Goal: Task Accomplishment & Management: Use online tool/utility

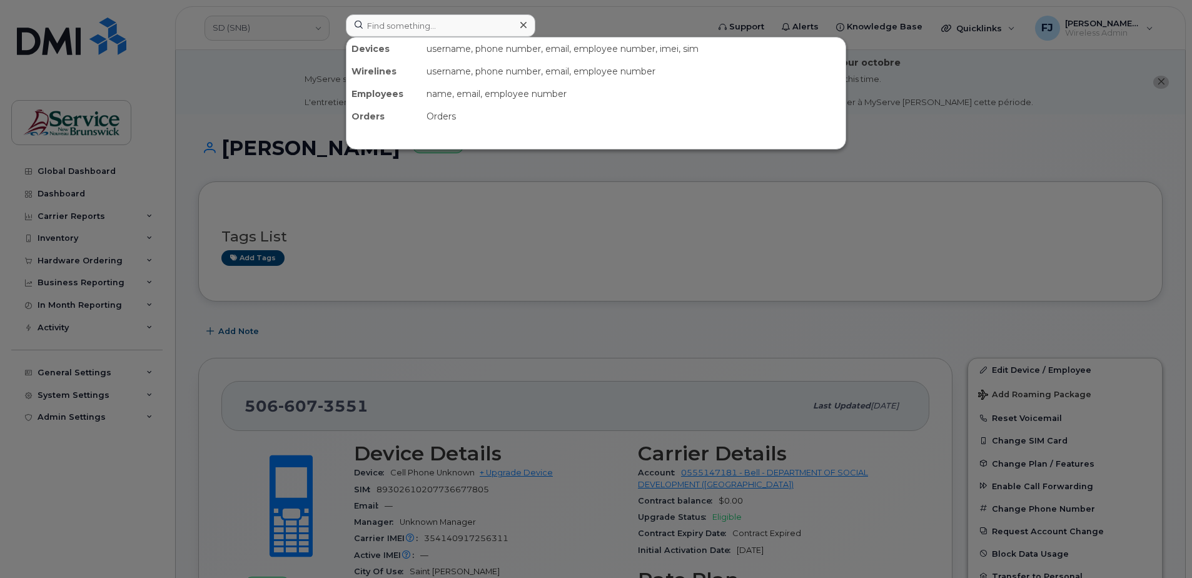
scroll to position [3837, 0]
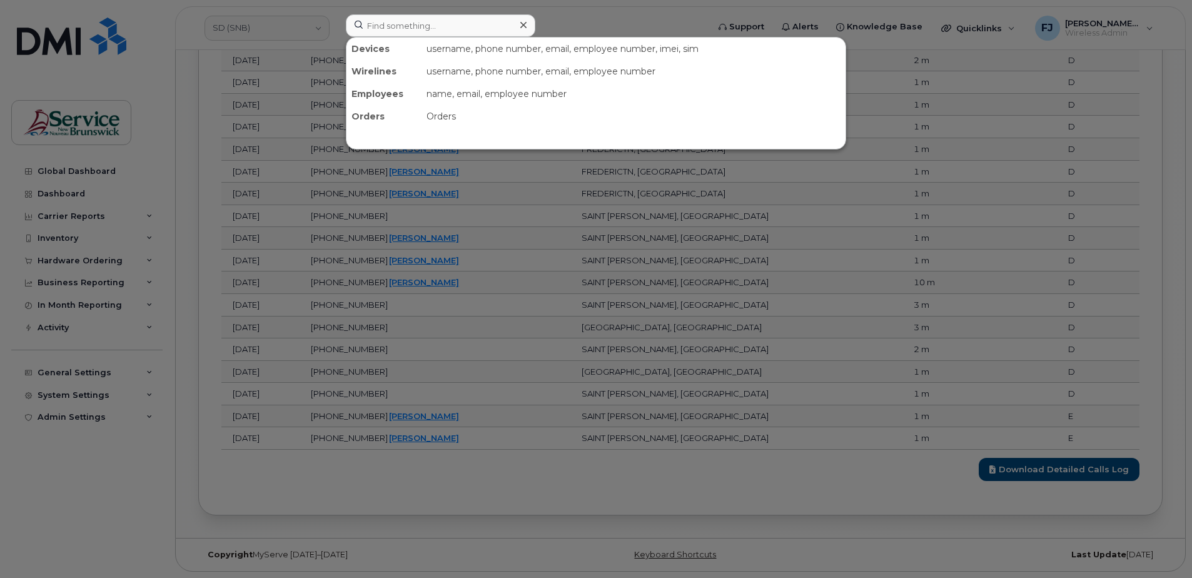
click at [241, 33] on div at bounding box center [596, 289] width 1192 height 578
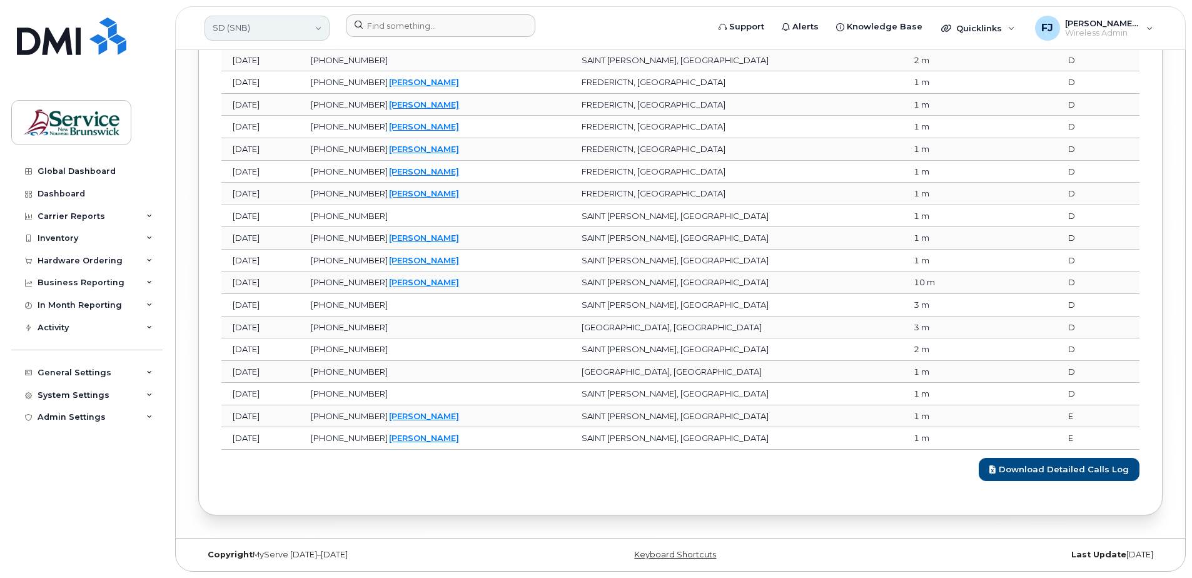
click at [251, 30] on link "SD (SNB)" at bounding box center [266, 28] width 125 height 25
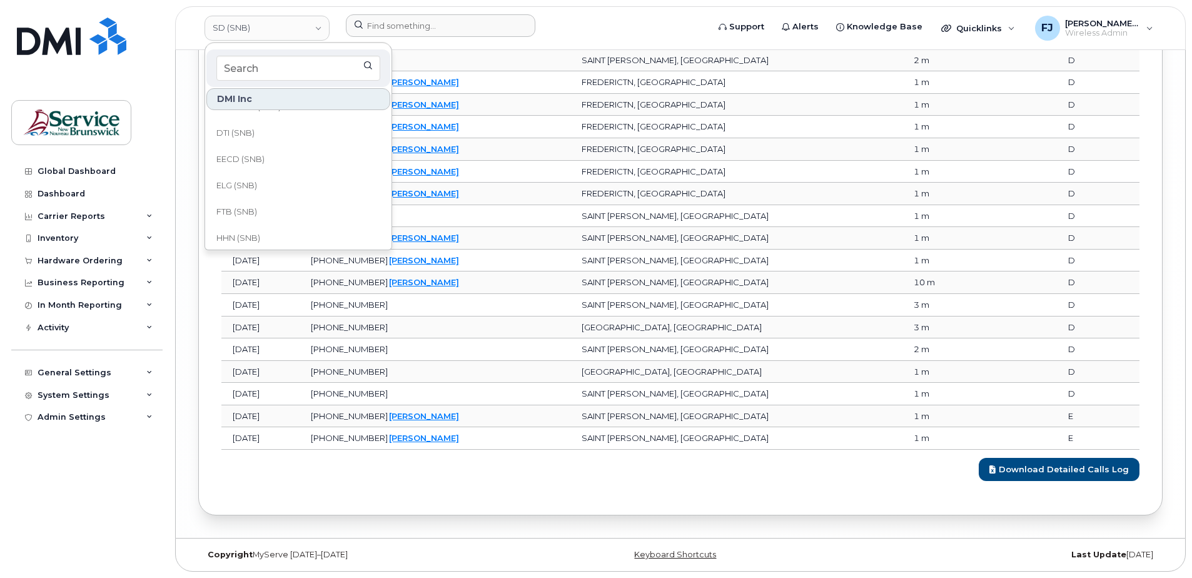
scroll to position [103, 0]
click at [256, 148] on link "DH (SNB)" at bounding box center [298, 153] width 184 height 25
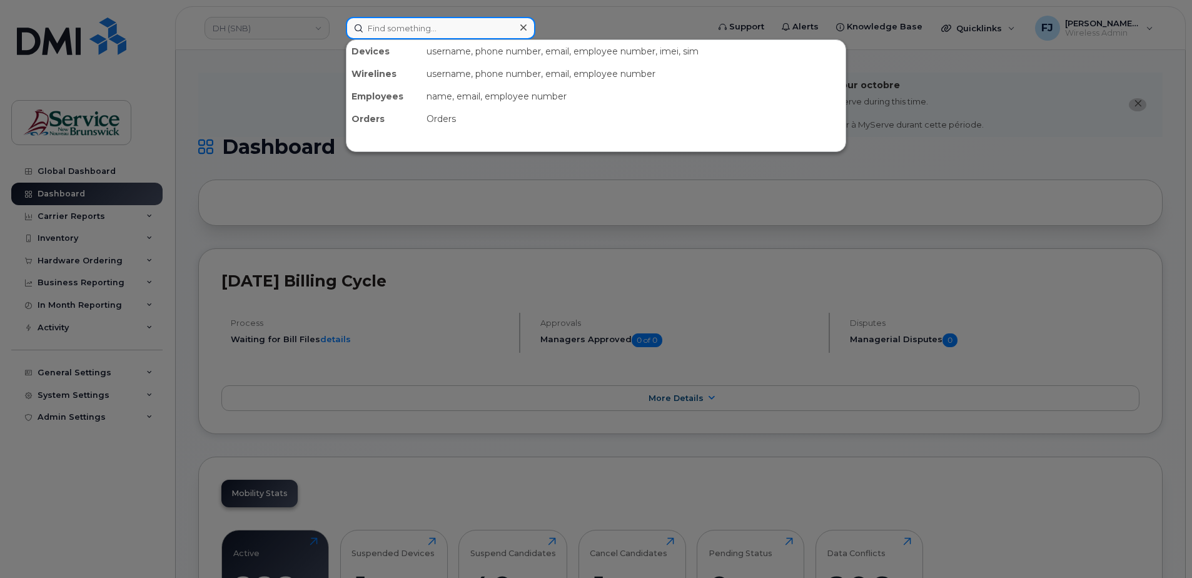
click at [412, 30] on input at bounding box center [440, 28] width 189 height 23
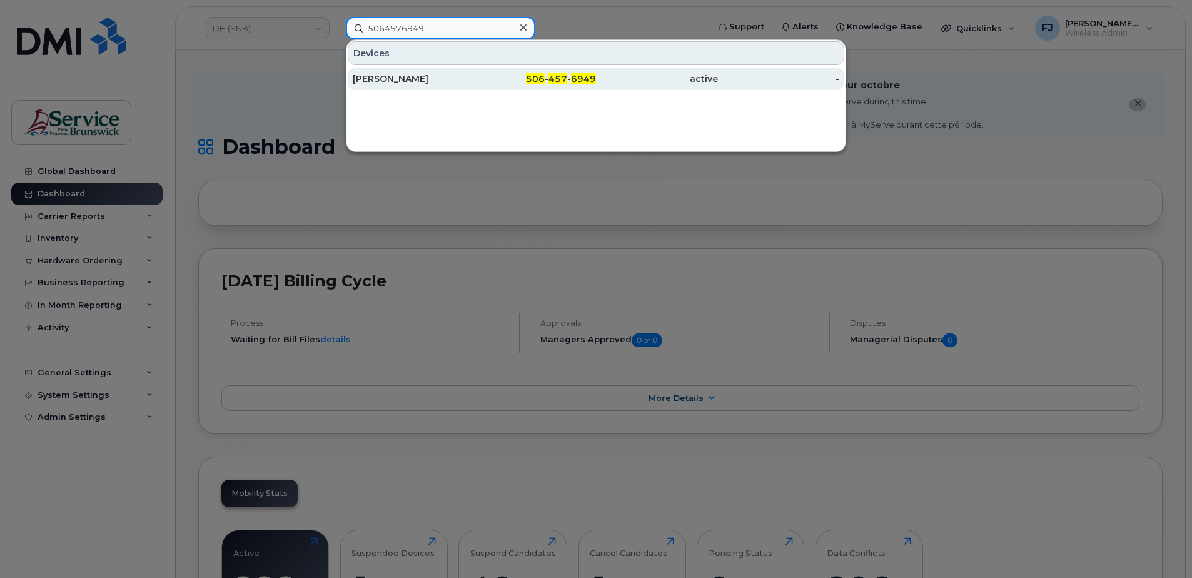
type input "5064576949"
click at [471, 83] on div "[PERSON_NAME]" at bounding box center [414, 79] width 122 height 13
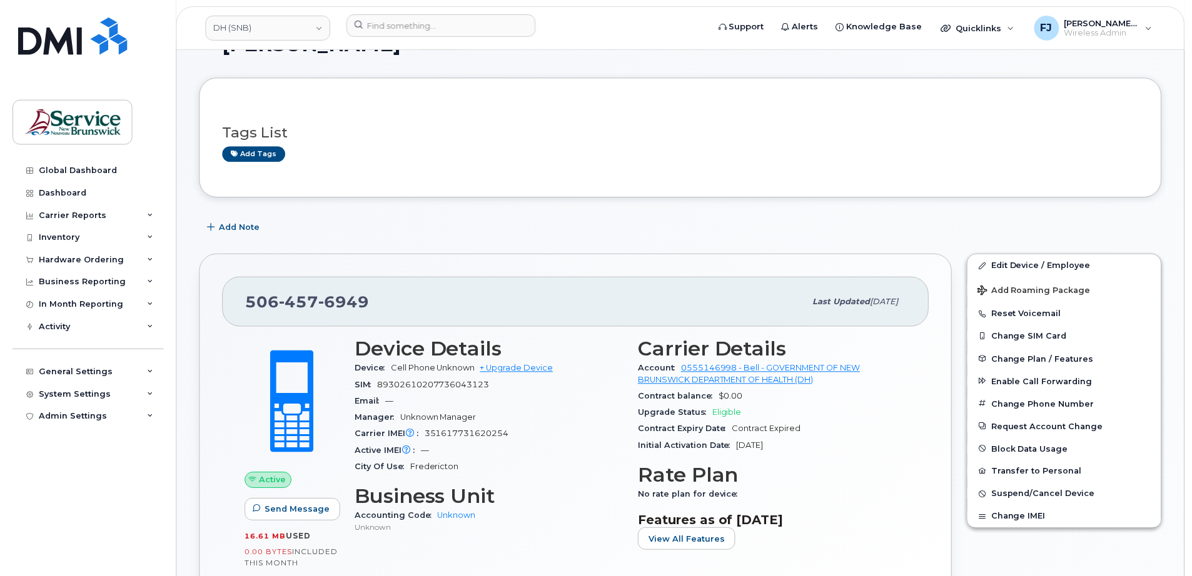
scroll to position [125, 0]
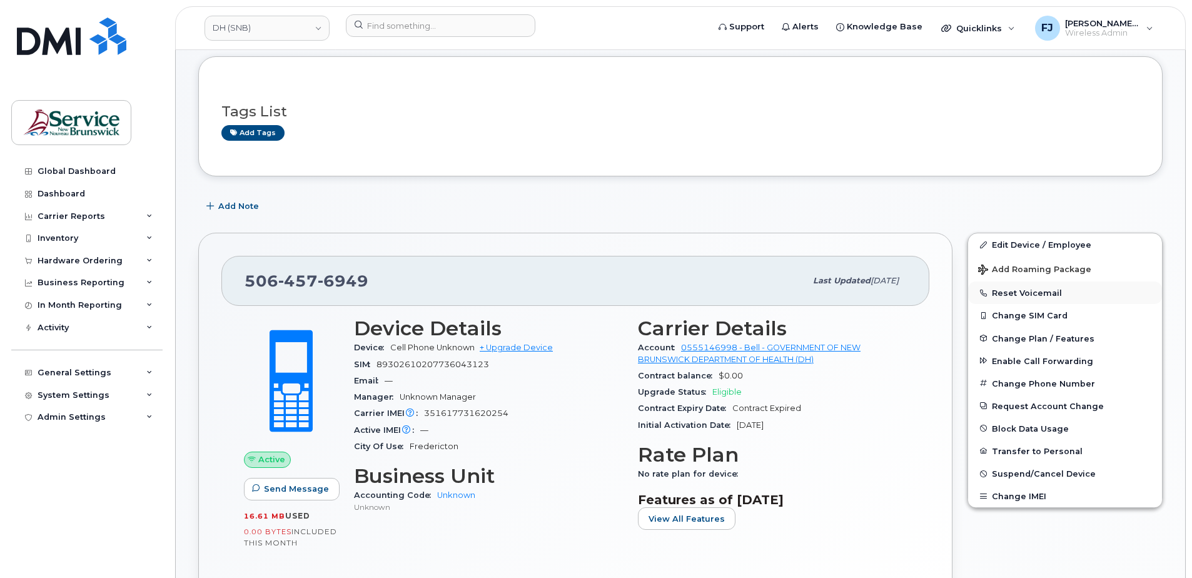
click at [1027, 295] on button "Reset Voicemail" at bounding box center [1065, 292] width 194 height 23
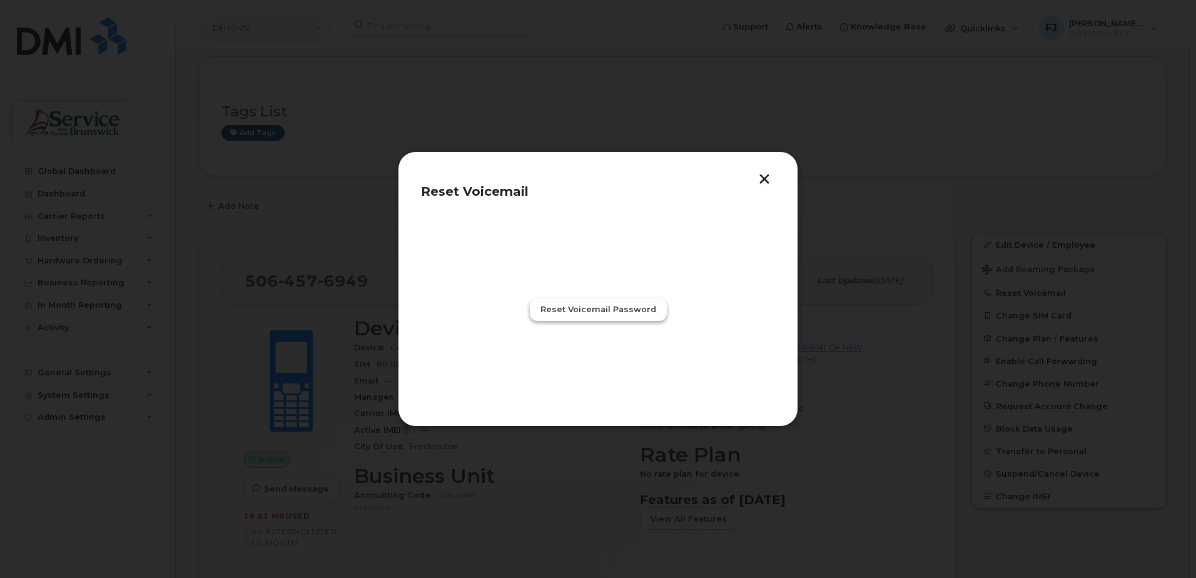
click at [578, 311] on span "Reset Voicemail Password" at bounding box center [598, 309] width 116 height 12
click at [597, 363] on span "Close" at bounding box center [597, 364] width 25 height 12
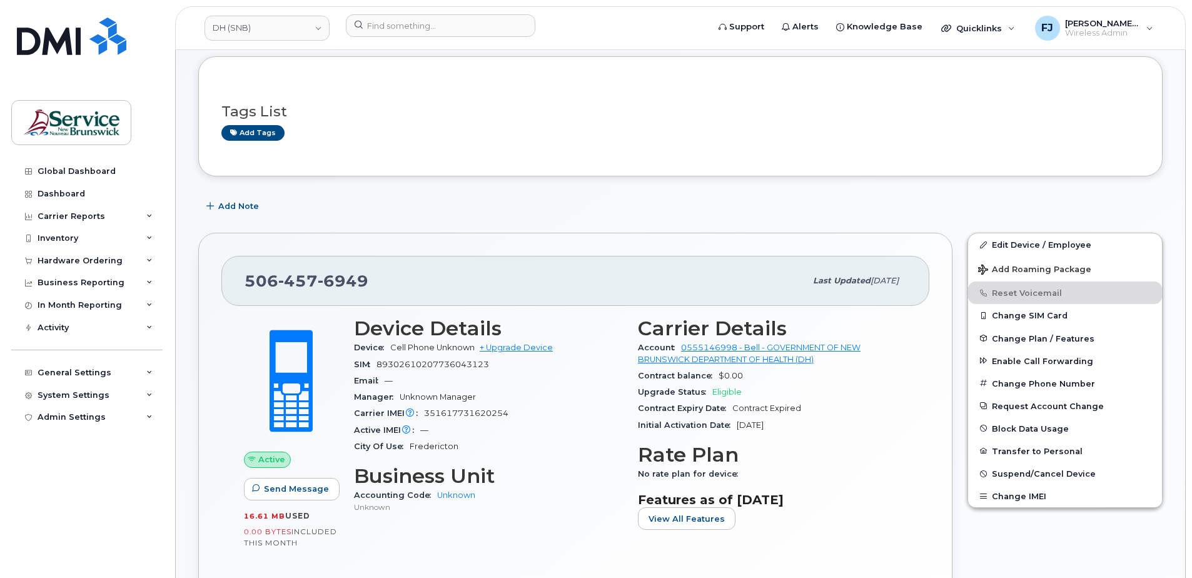
click at [630, 280] on div "[PHONE_NUMBER]" at bounding box center [524, 281] width 561 height 26
click at [592, 376] on div "Email —" at bounding box center [488, 381] width 269 height 16
click at [610, 381] on div "Email —" at bounding box center [488, 381] width 269 height 16
